Goal: Check status

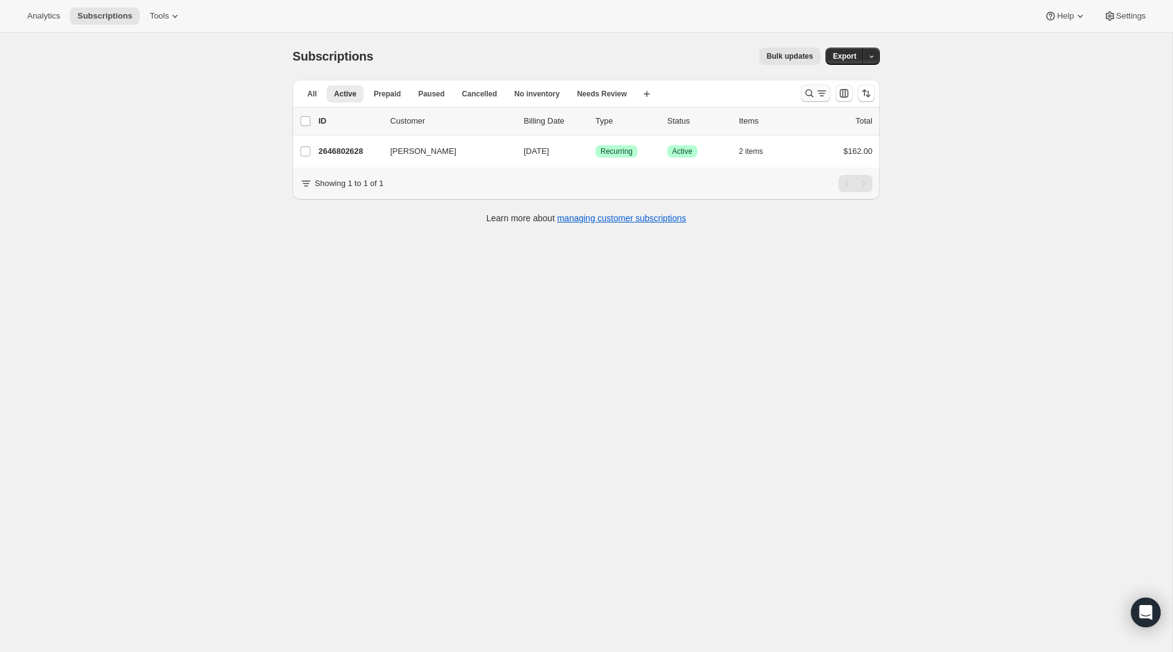
click at [804, 96] on icon "Search and filter results" at bounding box center [809, 93] width 12 height 12
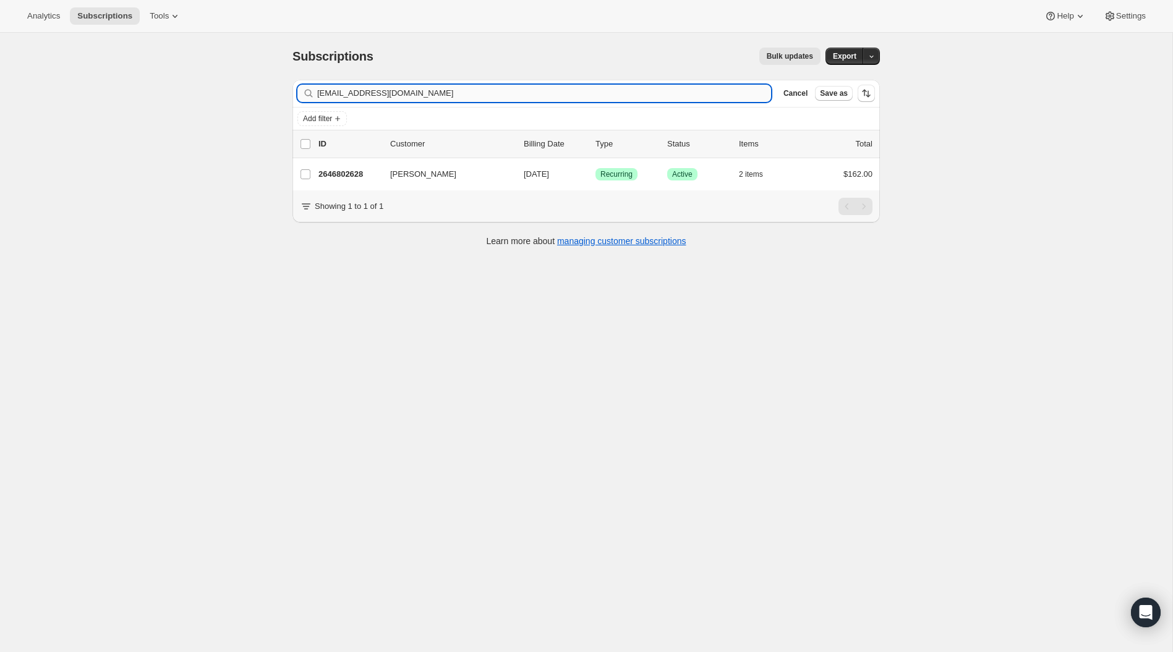
click at [427, 98] on input "[EMAIL_ADDRESS][DOMAIN_NAME]" at bounding box center [544, 93] width 454 height 17
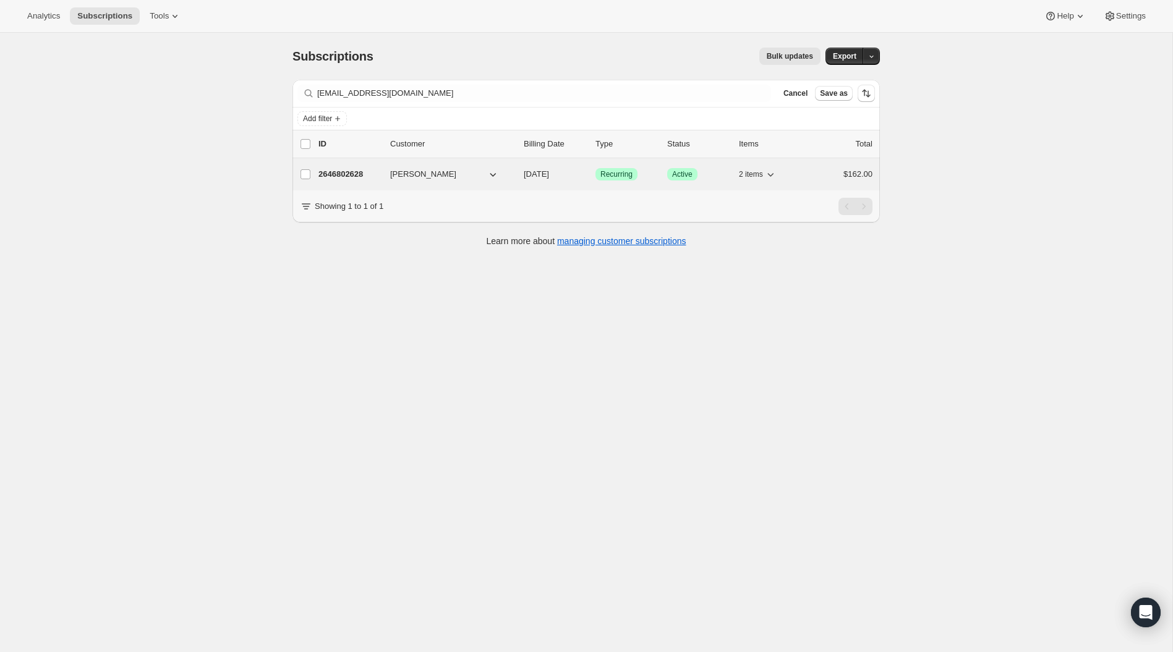
click at [339, 172] on p "2646802628" at bounding box center [350, 174] width 62 height 12
